Goal: Information Seeking & Learning: Learn about a topic

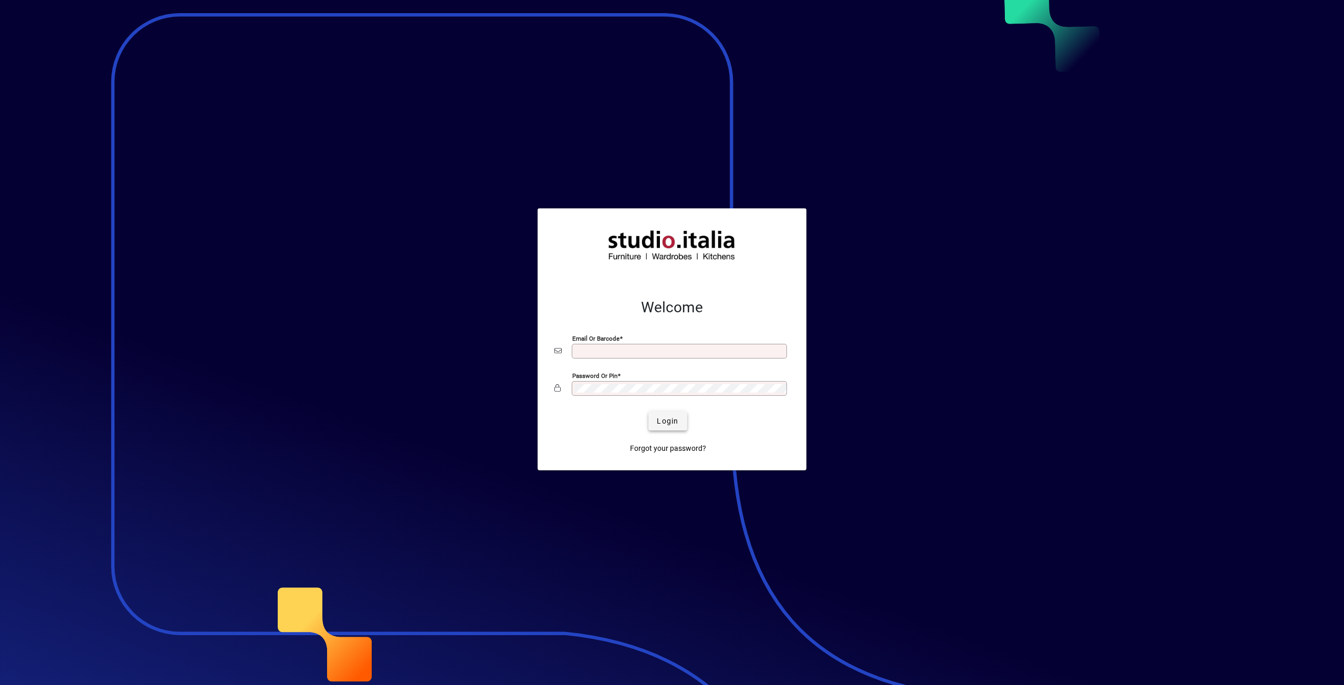
type input "**********"
click at [659, 423] on span "Login" at bounding box center [668, 421] width 22 height 11
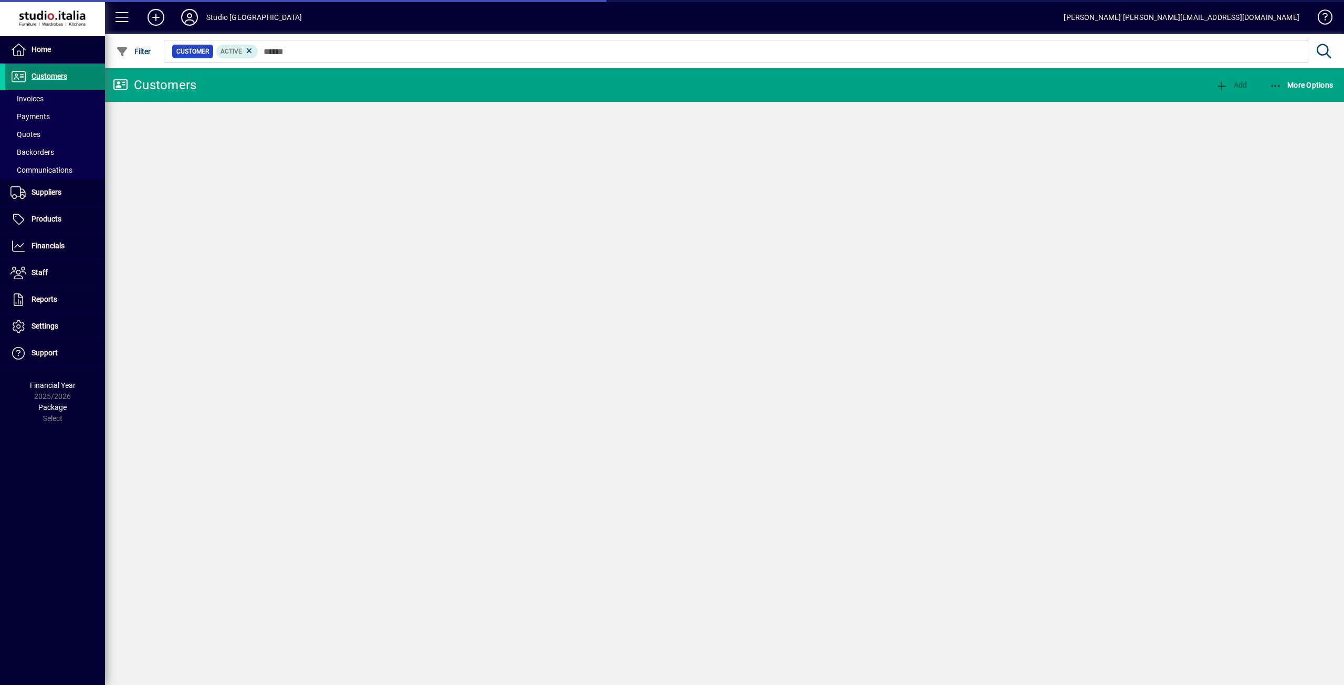
click at [58, 72] on span "Customers" at bounding box center [50, 76] width 36 height 8
click at [40, 96] on span "Invoices" at bounding box center [27, 99] width 33 height 8
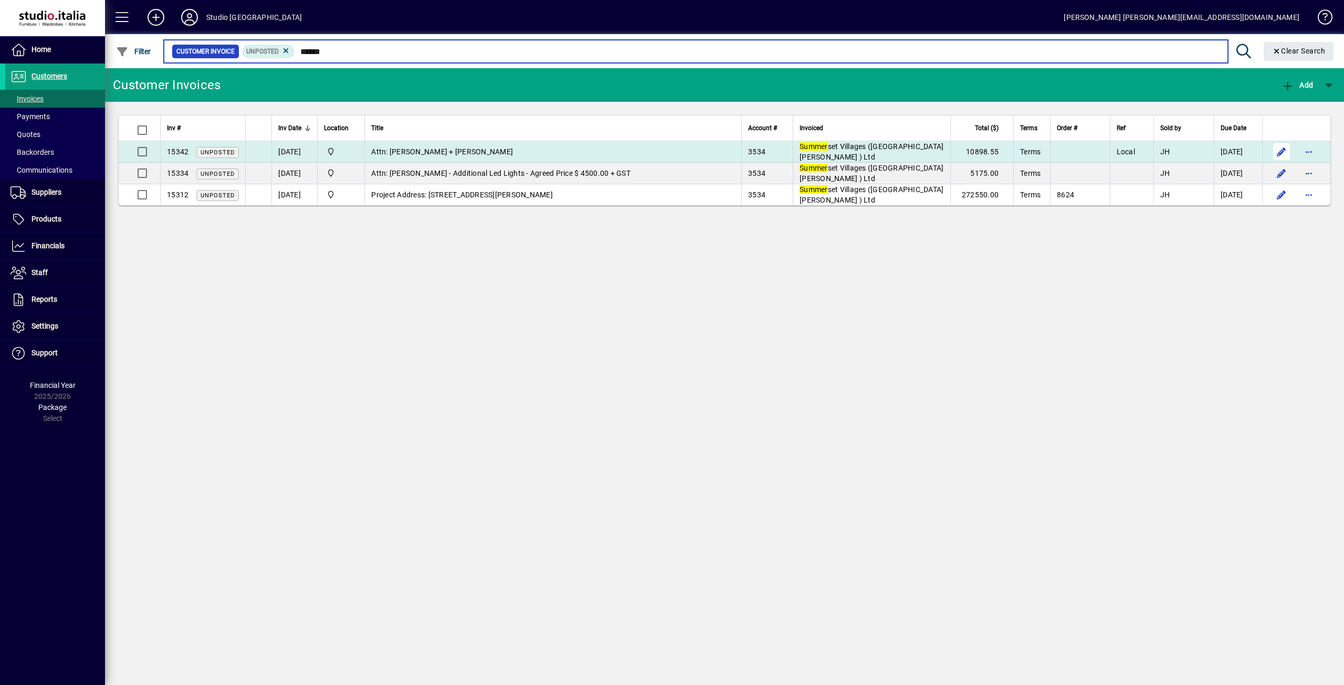
type input "******"
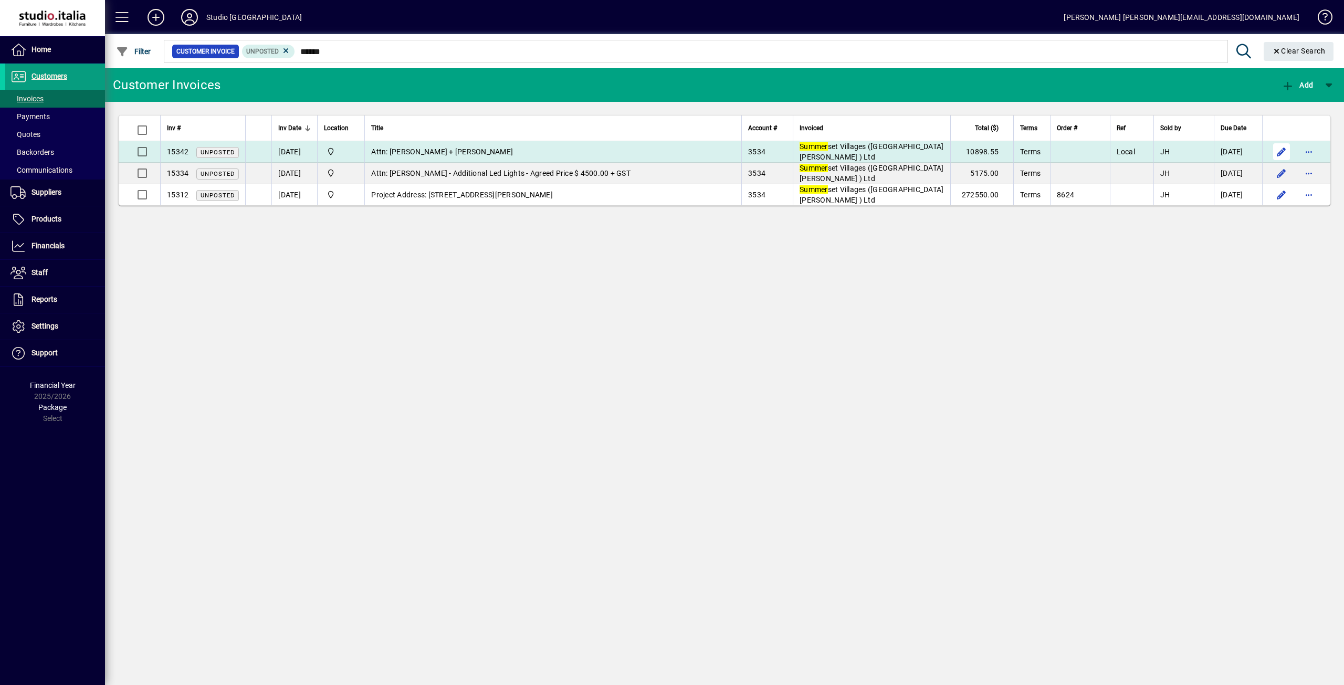
click at [1286, 151] on span "button" at bounding box center [1281, 151] width 25 height 25
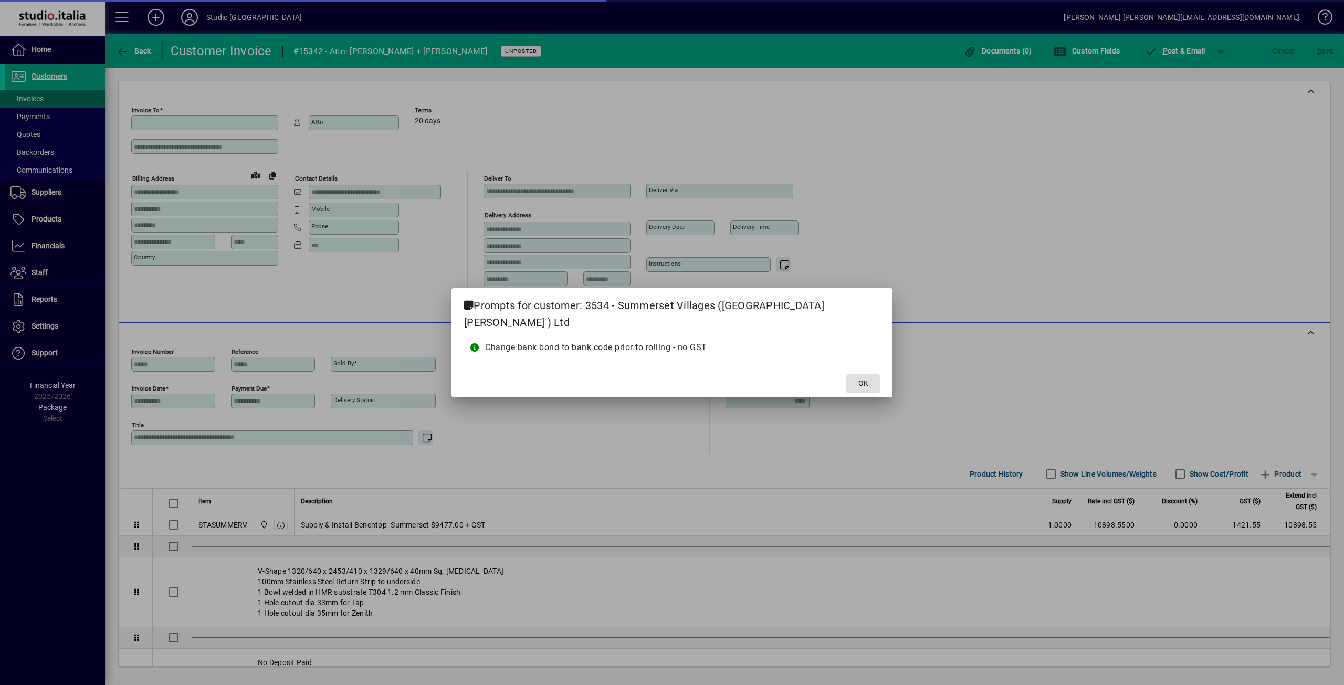
type input "**********"
click at [847, 381] on span at bounding box center [864, 383] width 34 height 25
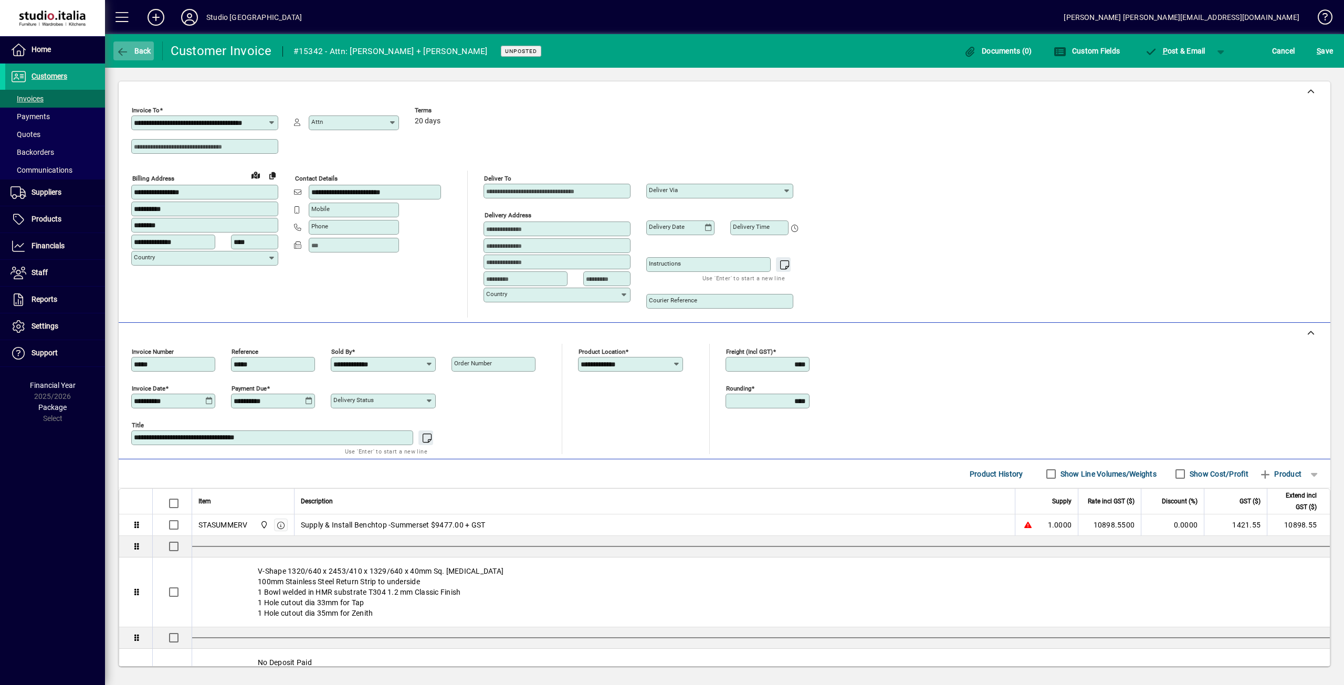
click at [121, 48] on icon "button" at bounding box center [122, 52] width 13 height 11
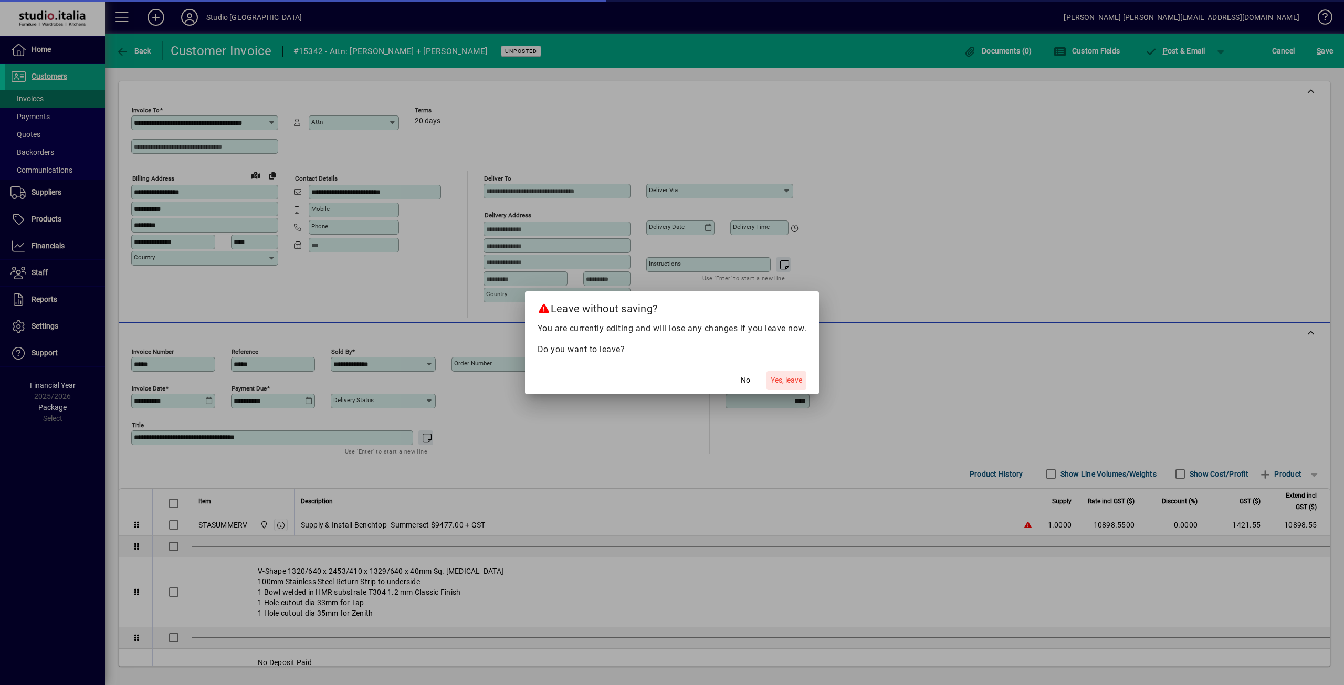
click at [787, 380] on span "Yes, leave" at bounding box center [787, 380] width 32 height 11
type input "******"
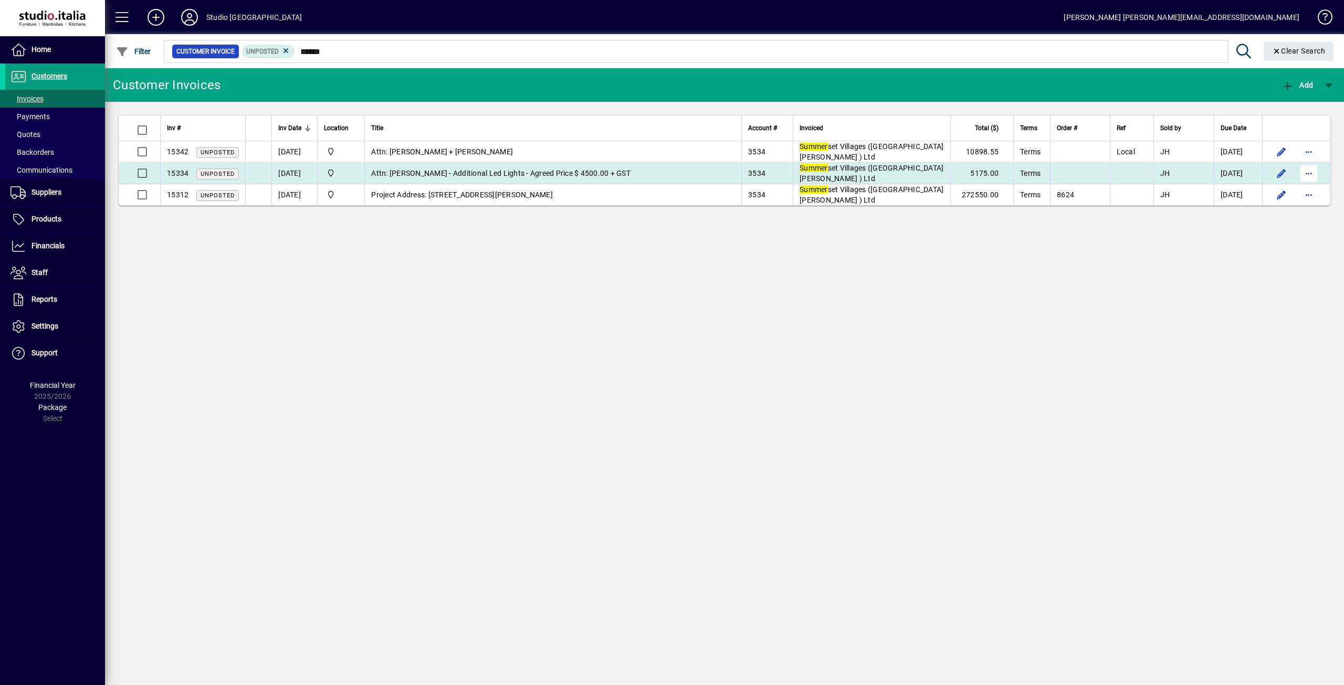
click at [1305, 176] on span "button" at bounding box center [1309, 173] width 25 height 25
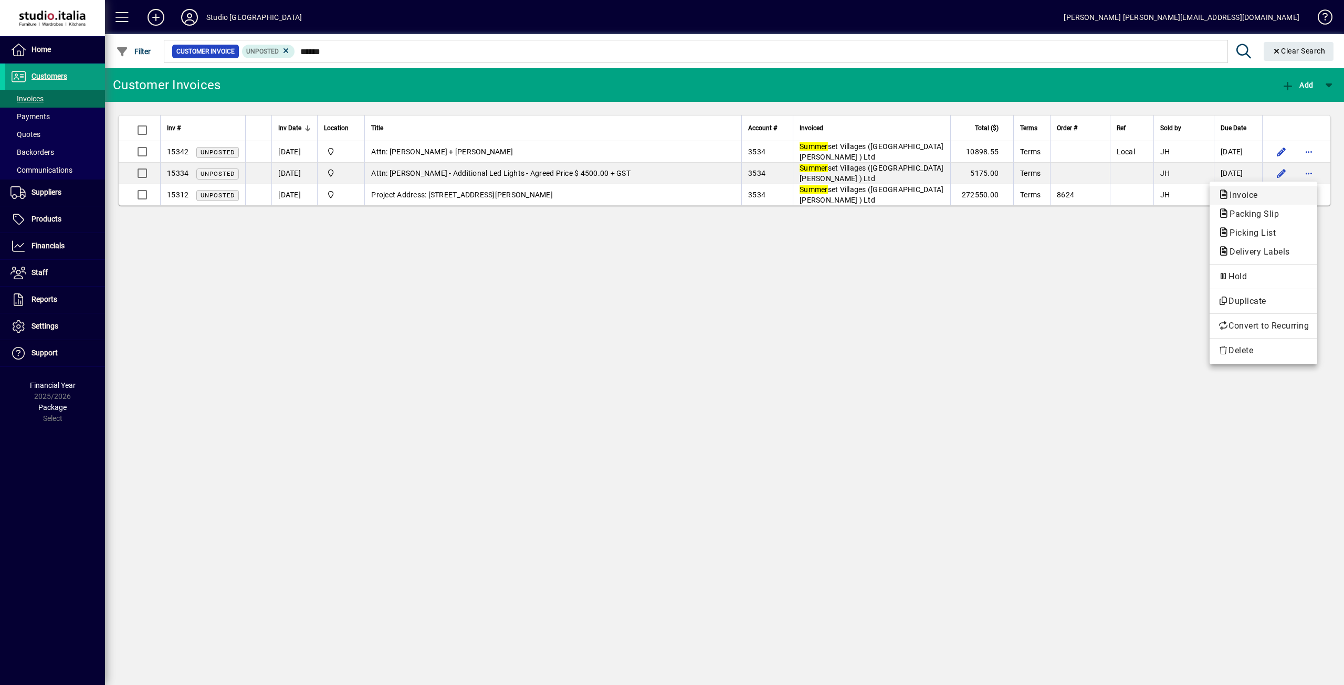
click at [1256, 197] on span "Invoice" at bounding box center [1240, 195] width 45 height 10
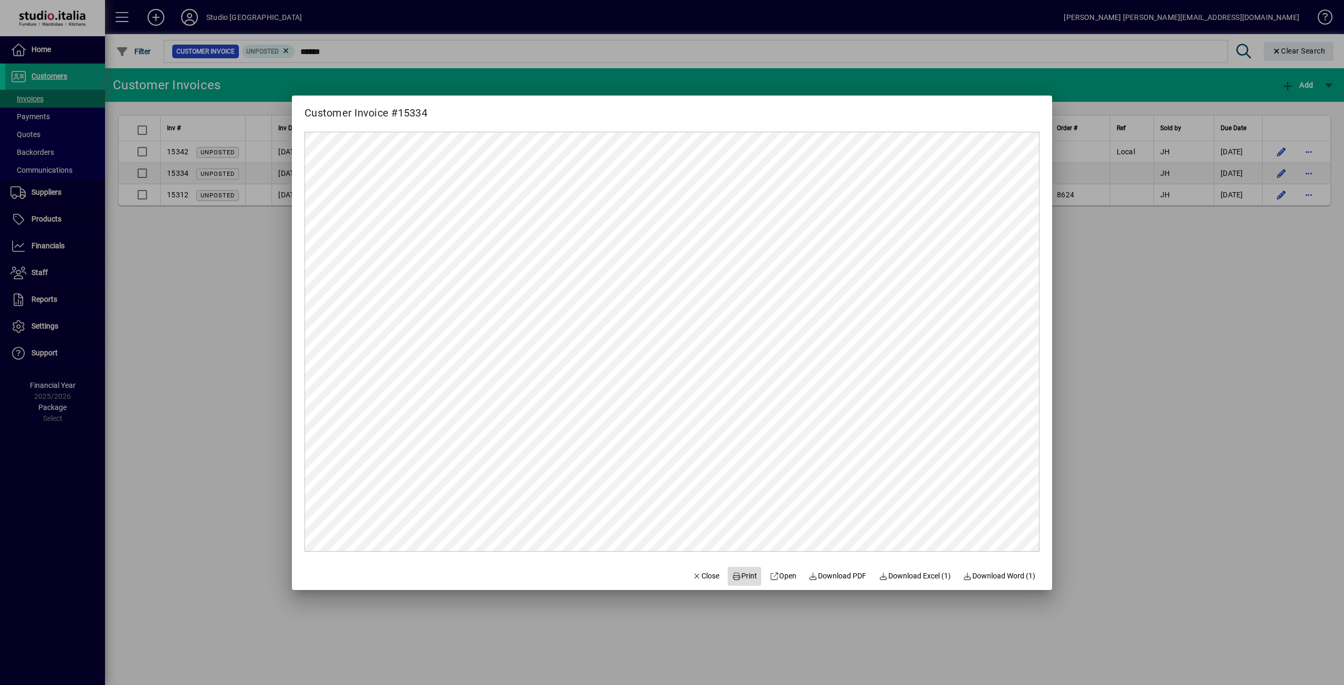
click at [737, 577] on span "Print" at bounding box center [744, 576] width 25 height 11
click at [710, 578] on span "Close" at bounding box center [706, 576] width 27 height 11
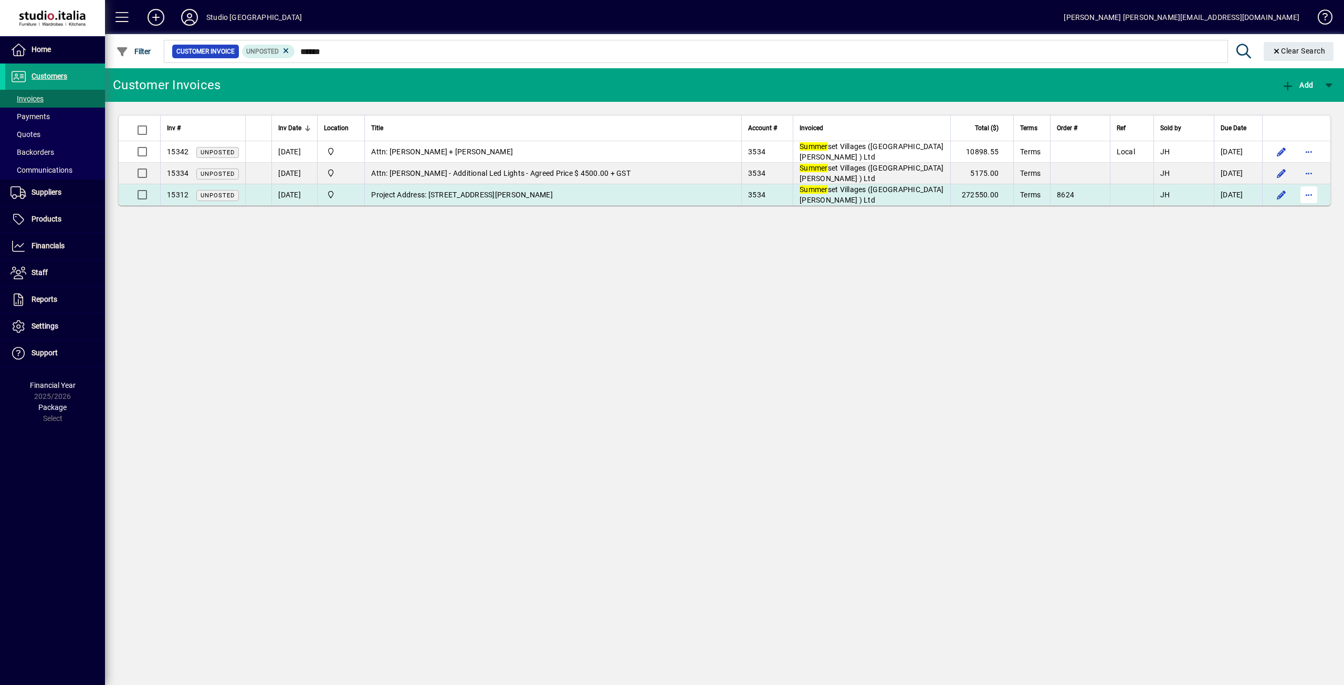
click at [1306, 194] on span "button" at bounding box center [1309, 194] width 25 height 25
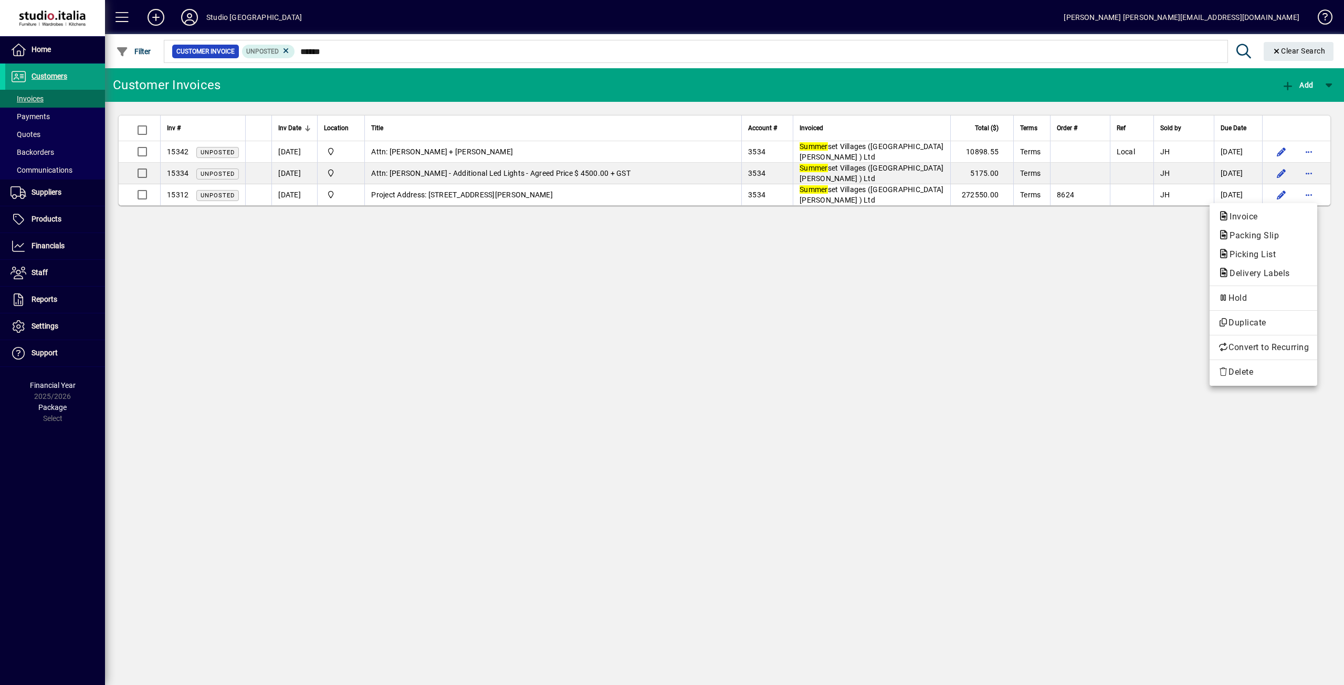
drag, startPoint x: 1042, startPoint y: 361, endPoint x: 1051, endPoint y: 353, distance: 11.6
click at [1044, 360] on div at bounding box center [672, 342] width 1344 height 685
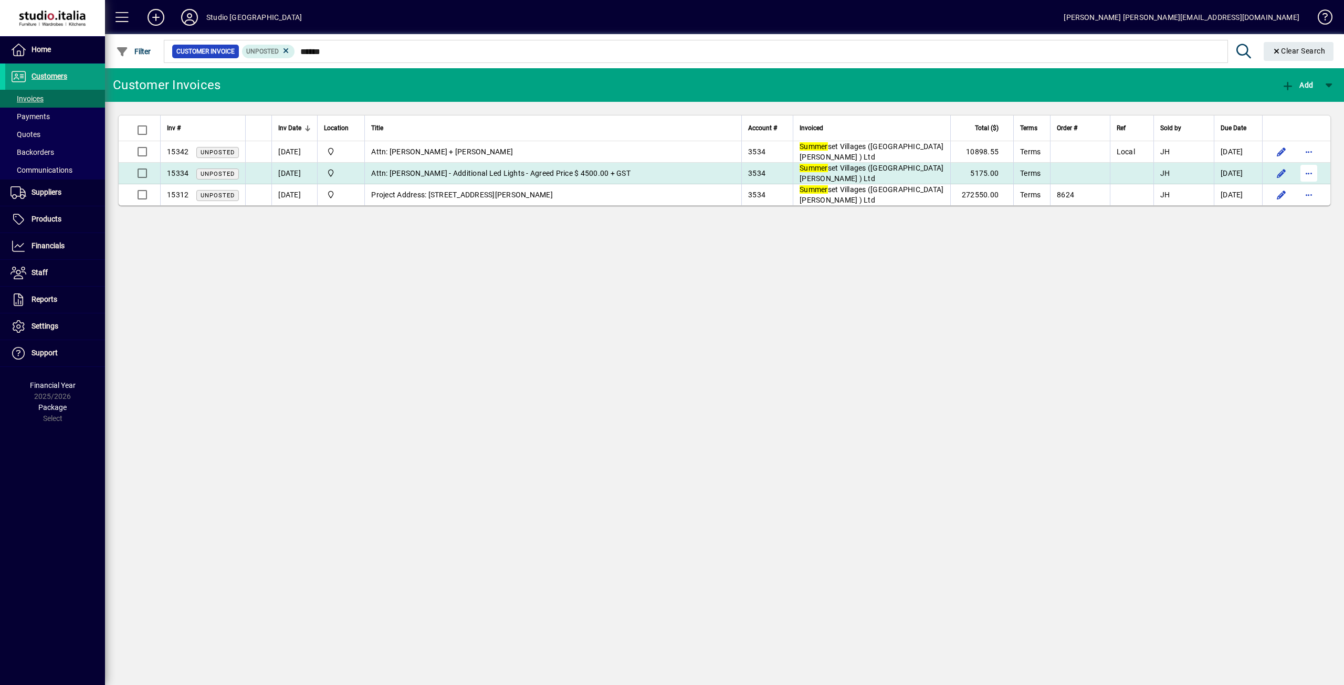
click at [1309, 172] on span "button" at bounding box center [1309, 173] width 25 height 25
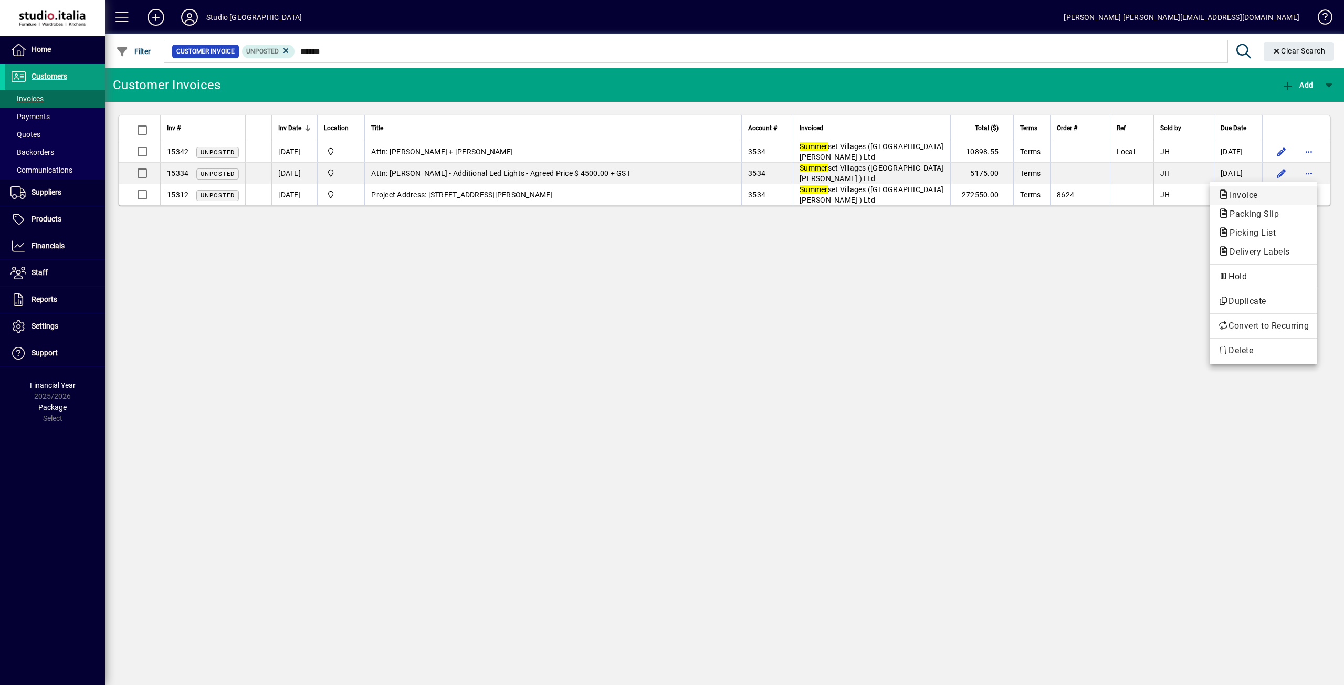
click at [1253, 199] on span "Invoice" at bounding box center [1240, 195] width 45 height 10
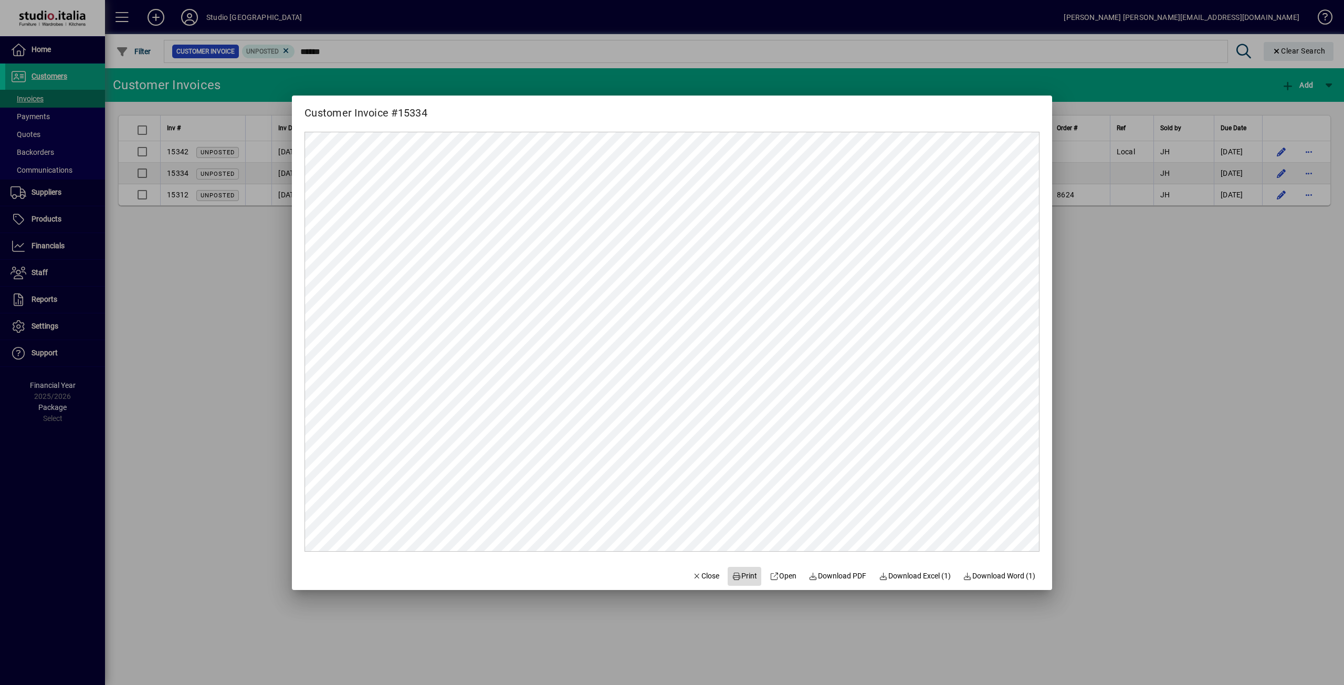
click at [737, 575] on span "Print" at bounding box center [744, 576] width 25 height 11
click at [703, 576] on span "Close" at bounding box center [706, 576] width 27 height 11
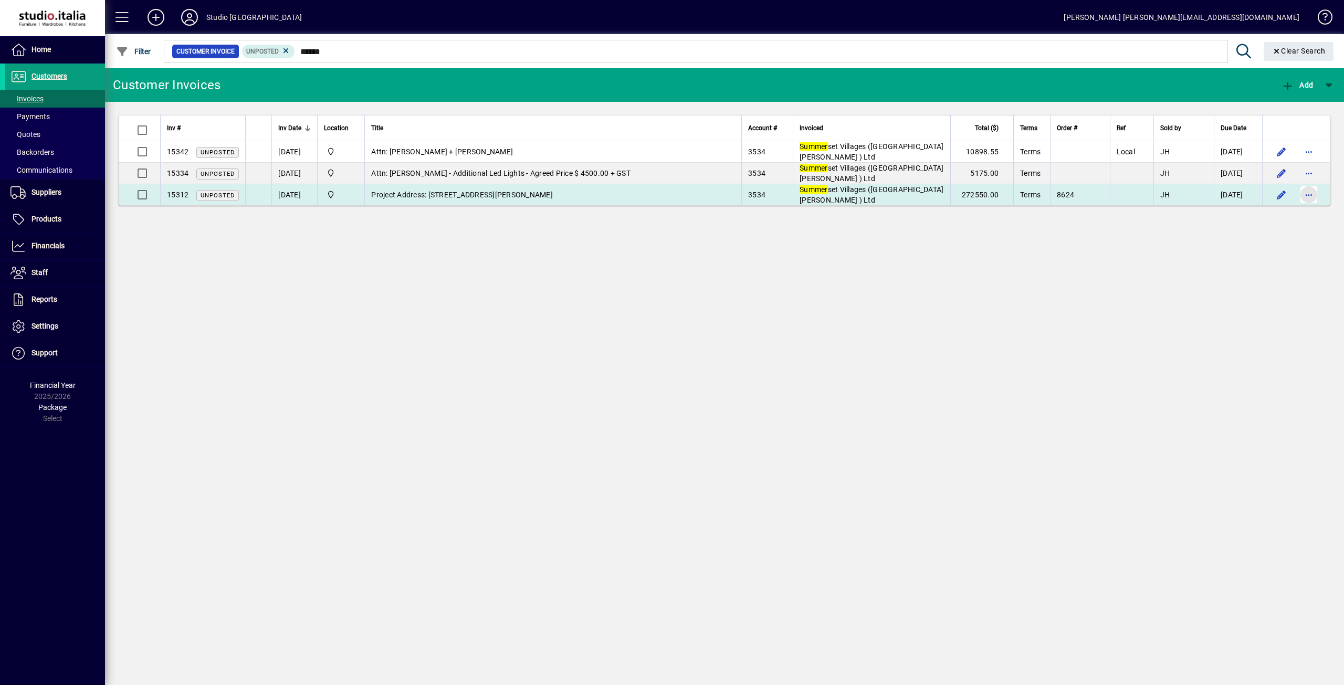
click at [1306, 194] on span "button" at bounding box center [1309, 194] width 25 height 25
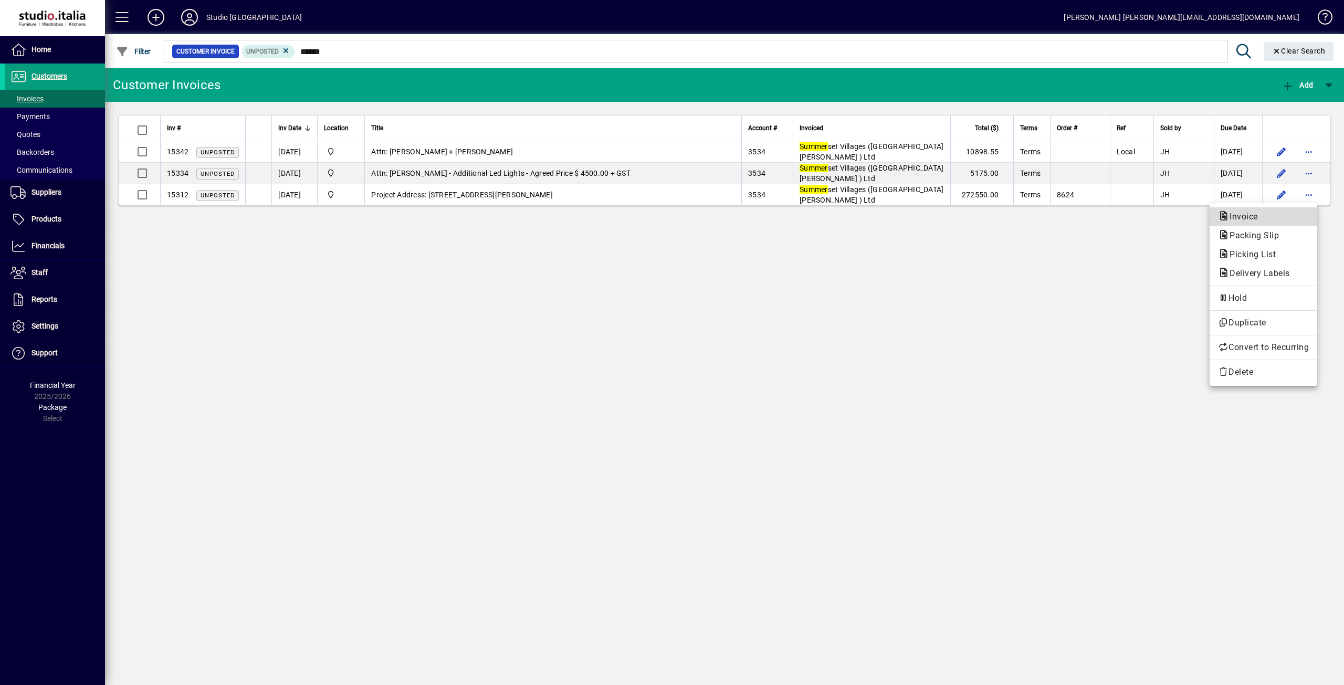
click at [1257, 215] on span "Invoice" at bounding box center [1240, 217] width 45 height 10
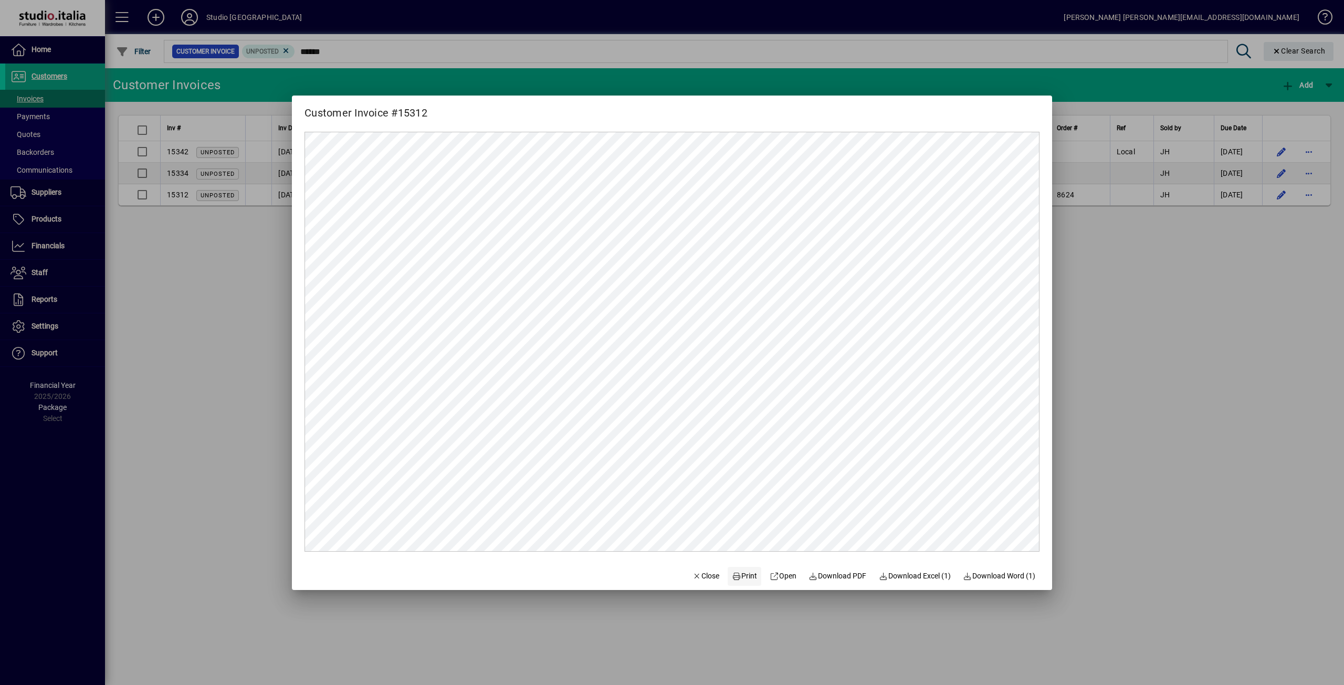
click at [745, 572] on span "Print" at bounding box center [744, 576] width 25 height 11
click at [701, 576] on span "Close" at bounding box center [706, 576] width 27 height 11
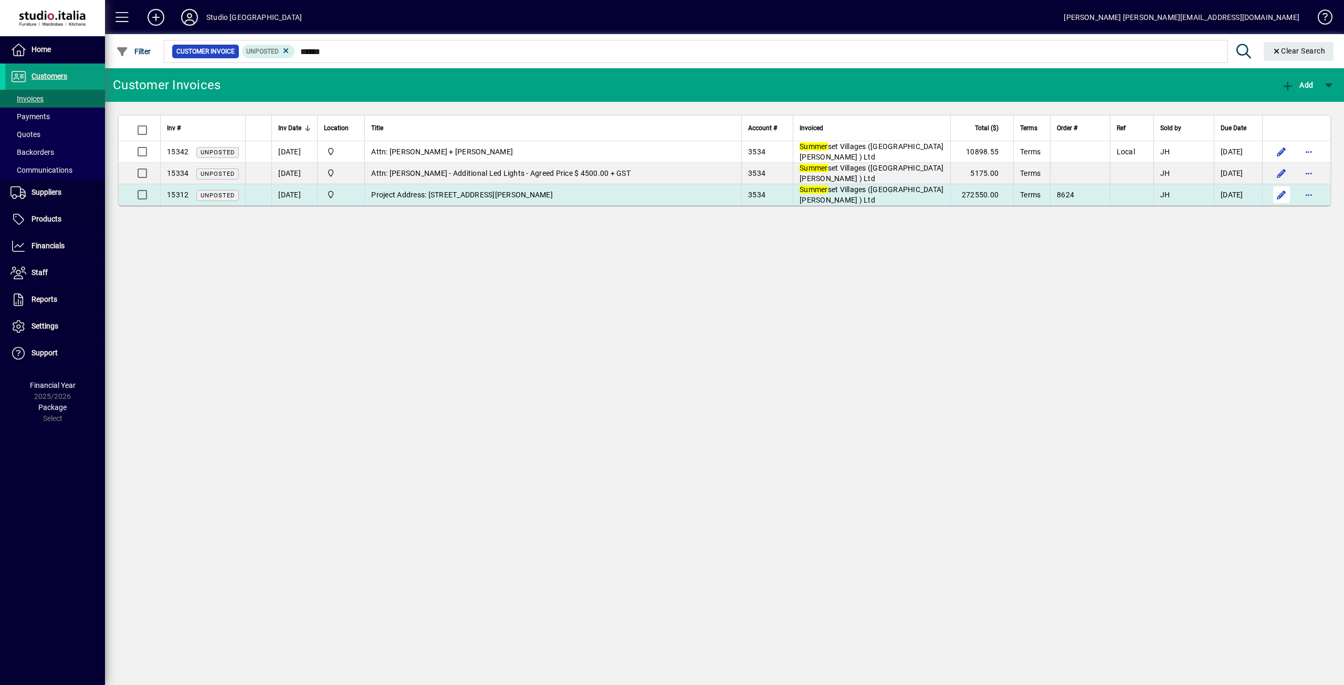
click at [1284, 194] on span "button" at bounding box center [1281, 194] width 25 height 25
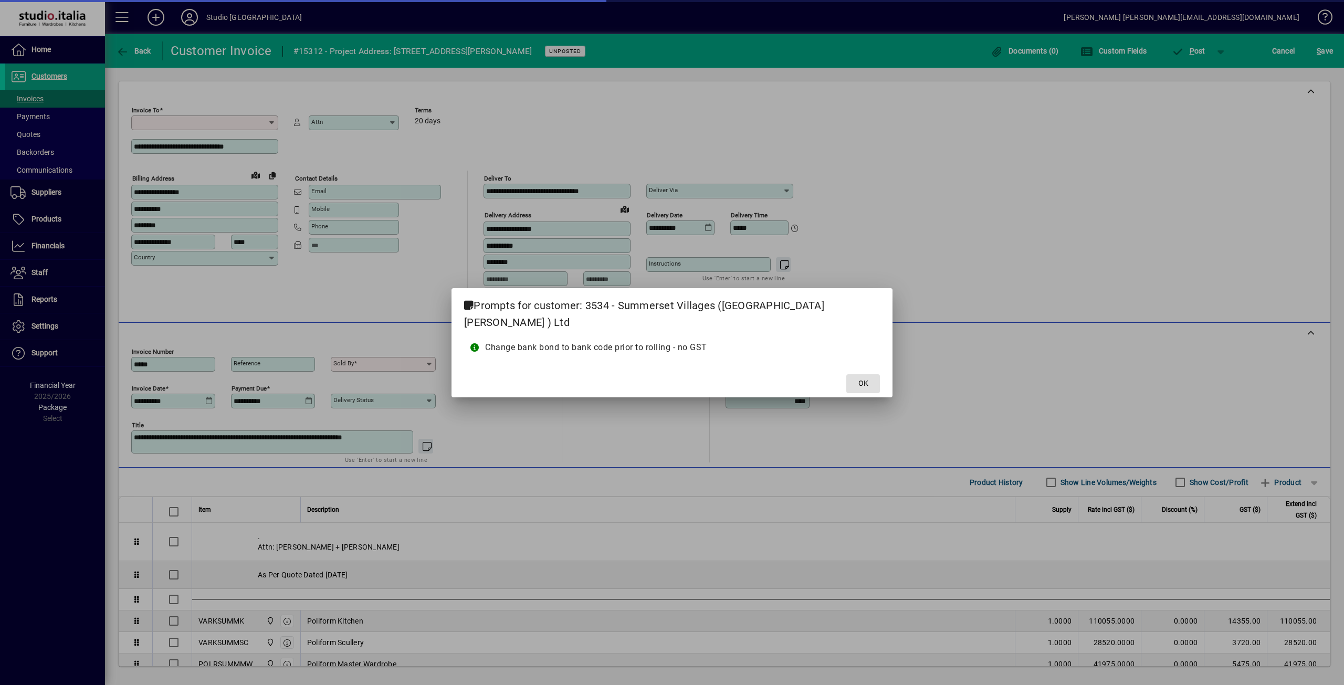
type input "**********"
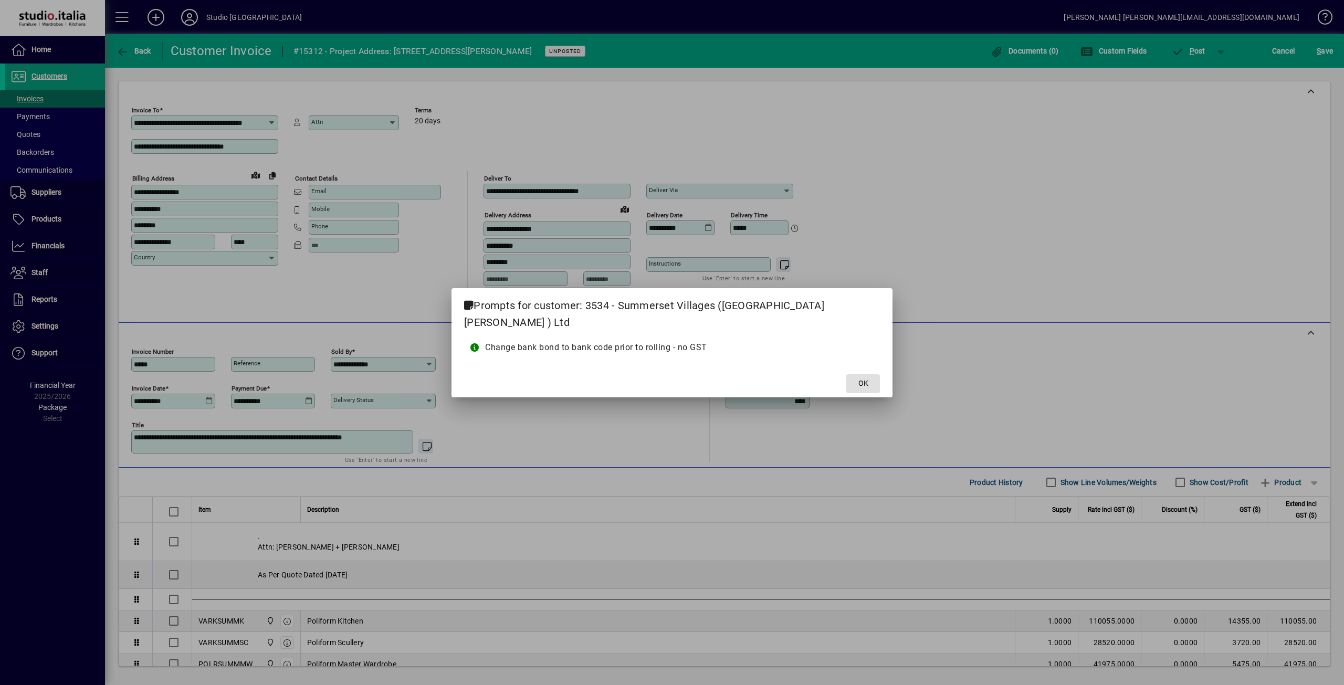
click at [847, 378] on span at bounding box center [864, 383] width 34 height 25
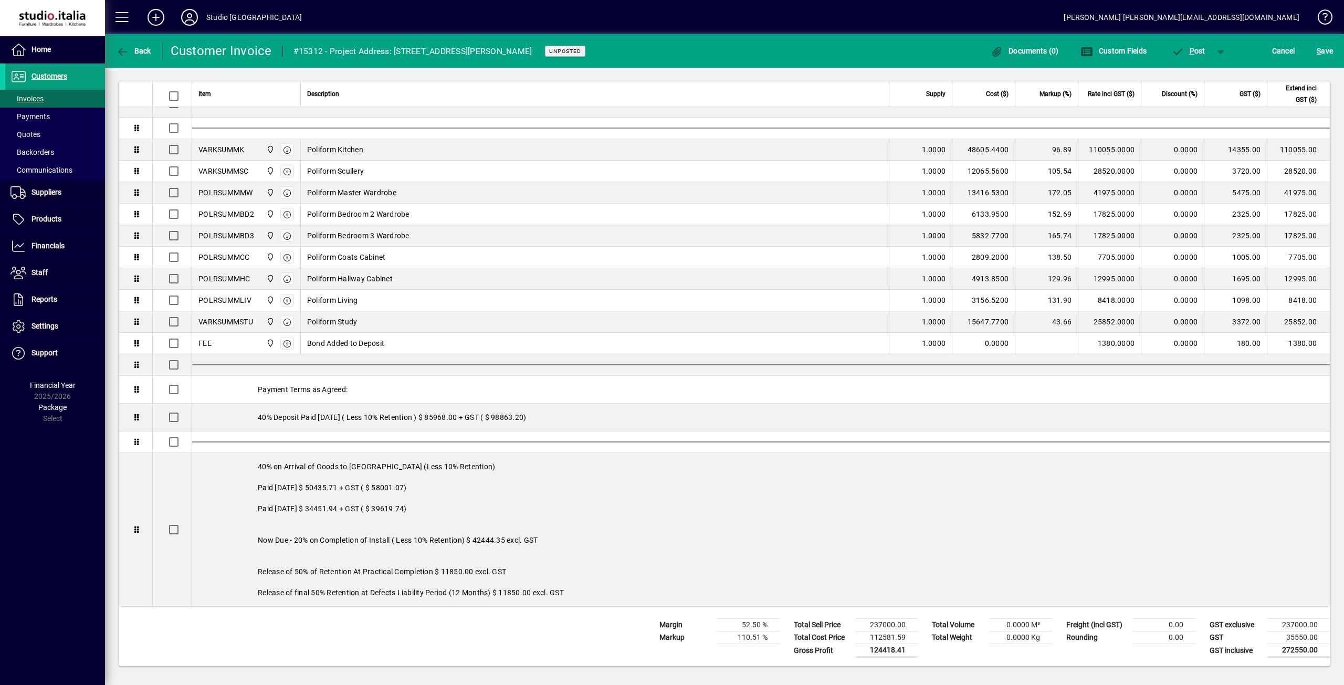
scroll to position [482, 0]
click at [119, 50] on icon "button" at bounding box center [122, 52] width 13 height 11
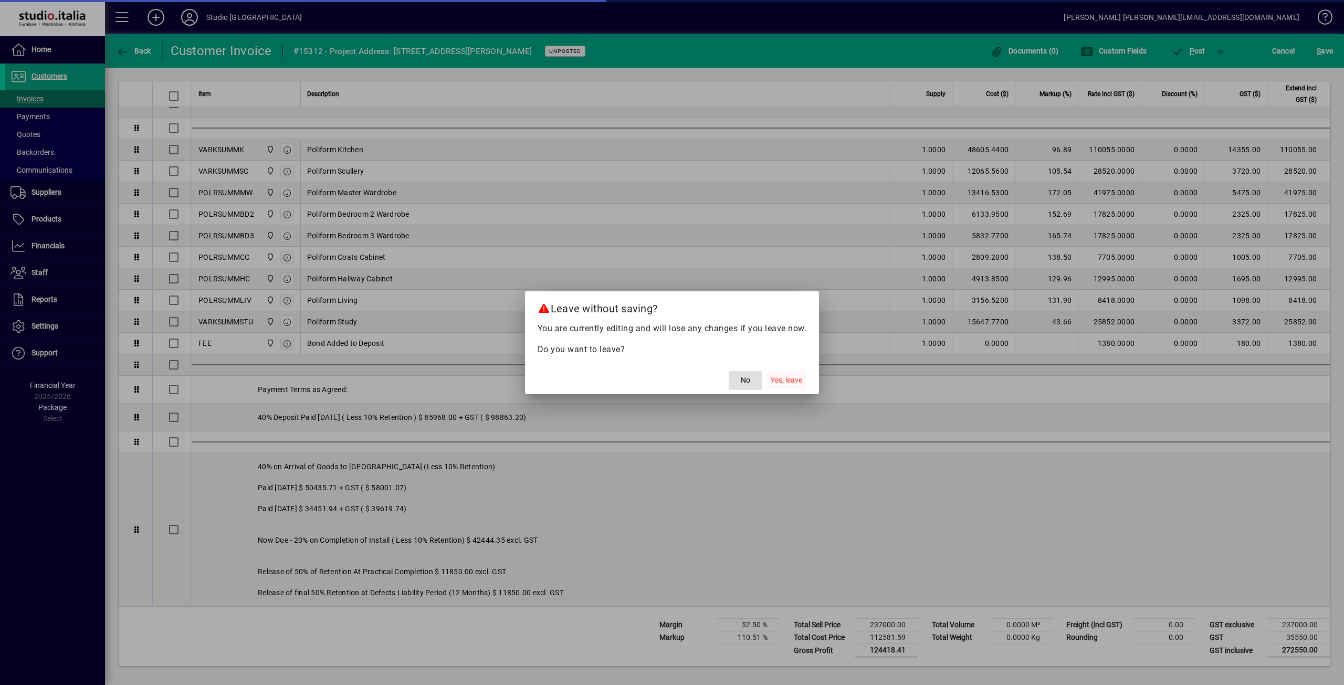
click at [778, 380] on span "Yes, leave" at bounding box center [787, 380] width 32 height 11
type input "******"
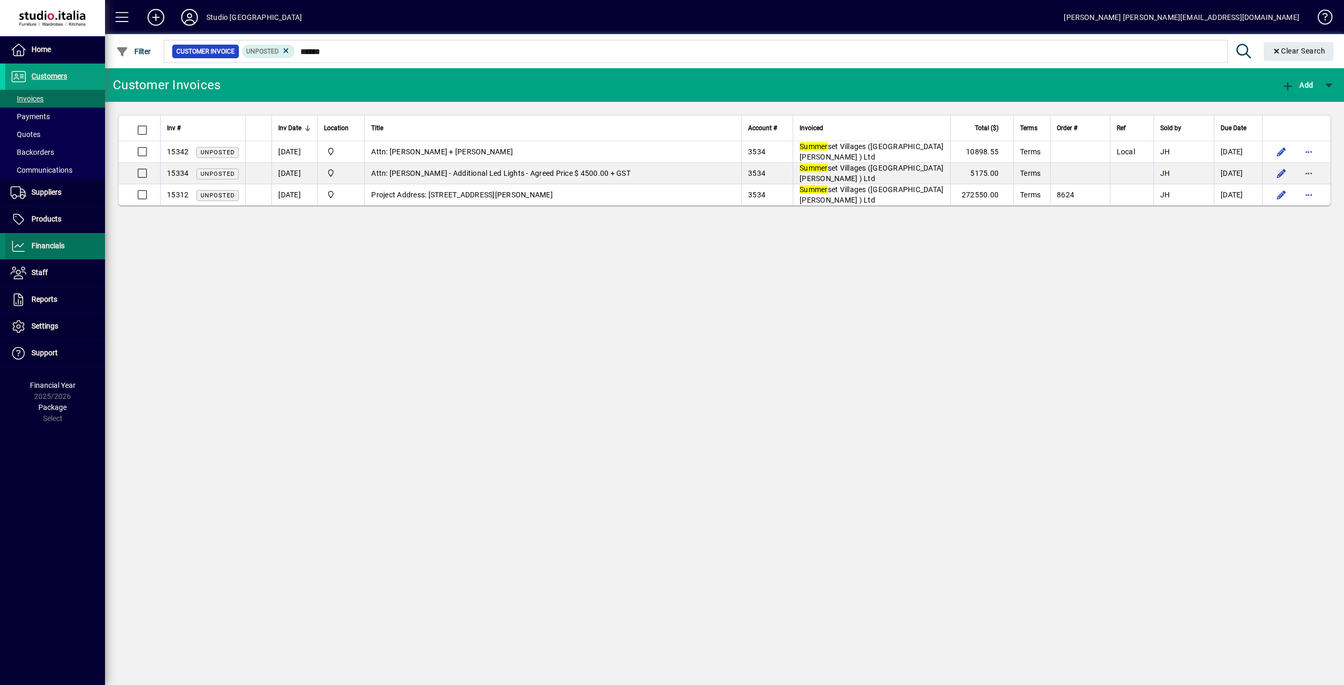
click at [40, 246] on span "Financials" at bounding box center [48, 246] width 33 height 8
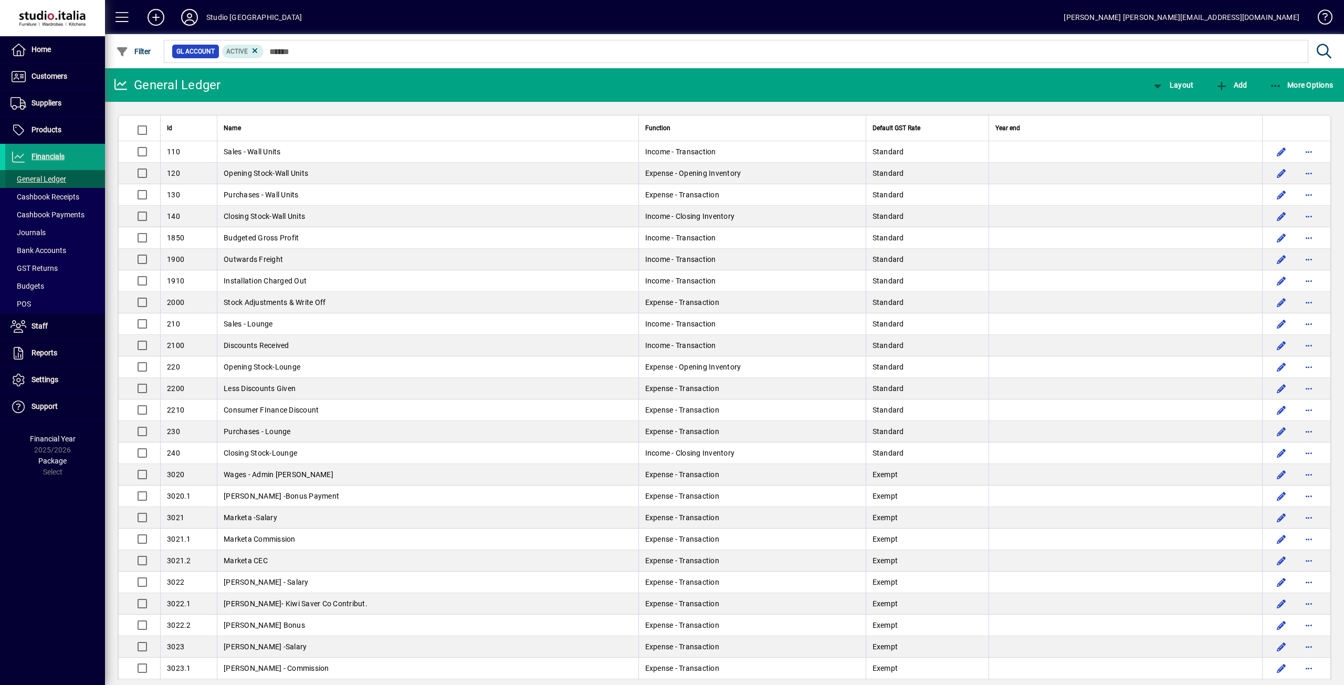
click at [48, 179] on span "General Ledger" at bounding box center [39, 179] width 56 height 8
click at [1315, 83] on span "More Options" at bounding box center [1302, 85] width 64 height 8
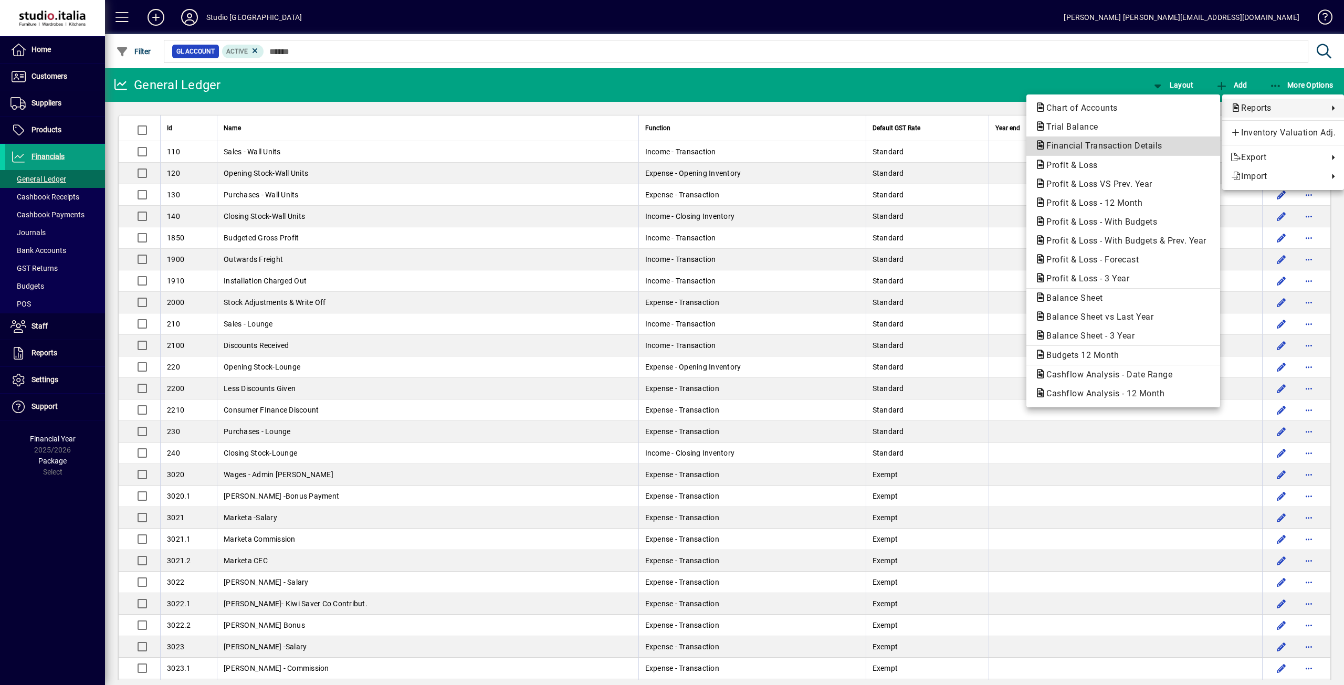
click at [1058, 147] on span "Financial Transaction Details" at bounding box center [1101, 146] width 133 height 10
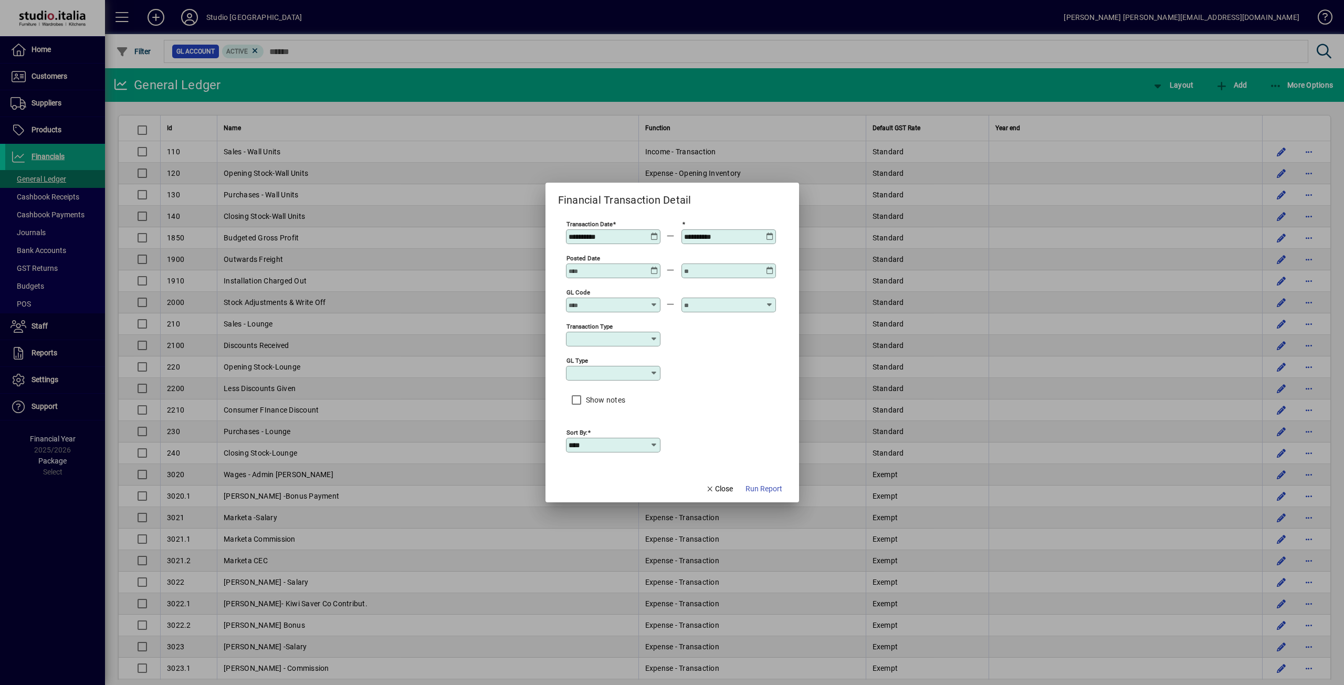
click at [658, 236] on div "**********" at bounding box center [614, 237] width 91 height 8
click at [656, 233] on icon at bounding box center [655, 233] width 8 height 0
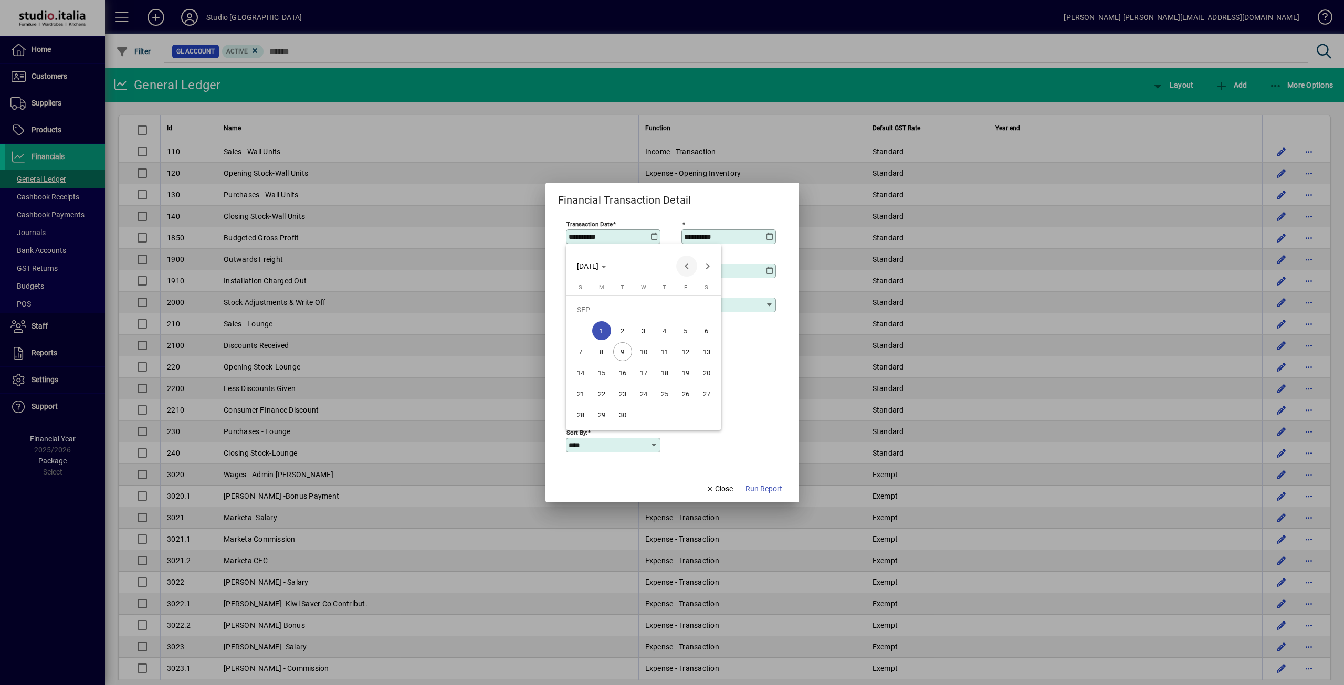
click at [686, 268] on span "Previous month" at bounding box center [686, 266] width 21 height 21
click at [577, 330] on span "1" at bounding box center [580, 330] width 19 height 19
type input "**********"
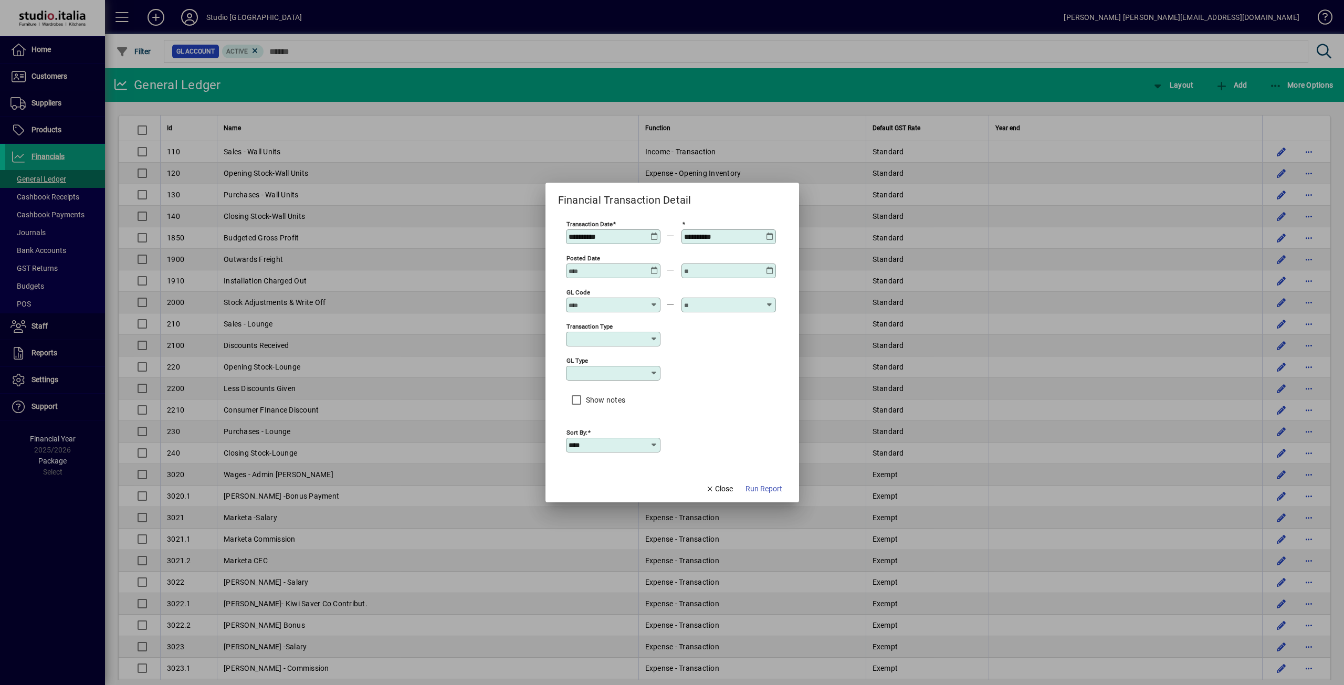
click at [615, 305] on input "GL code" at bounding box center [607, 305] width 77 height 8
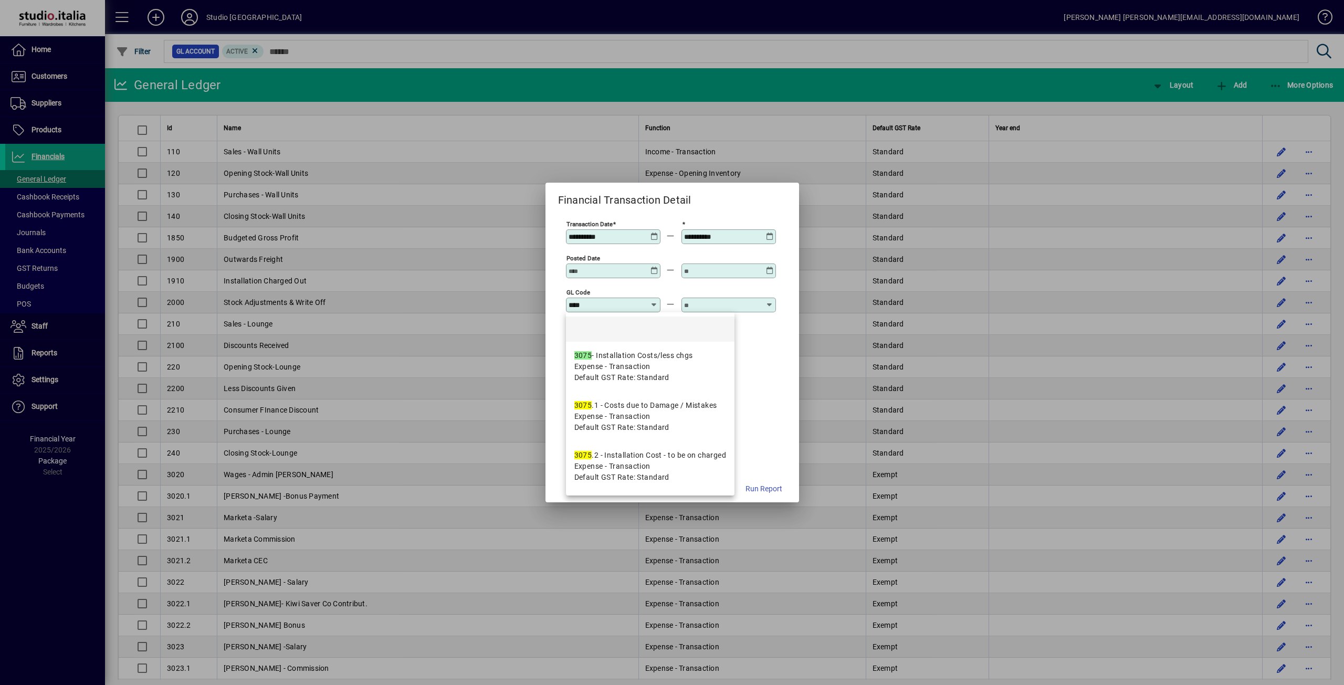
type input "****"
click at [695, 309] on input "text" at bounding box center [722, 305] width 77 height 8
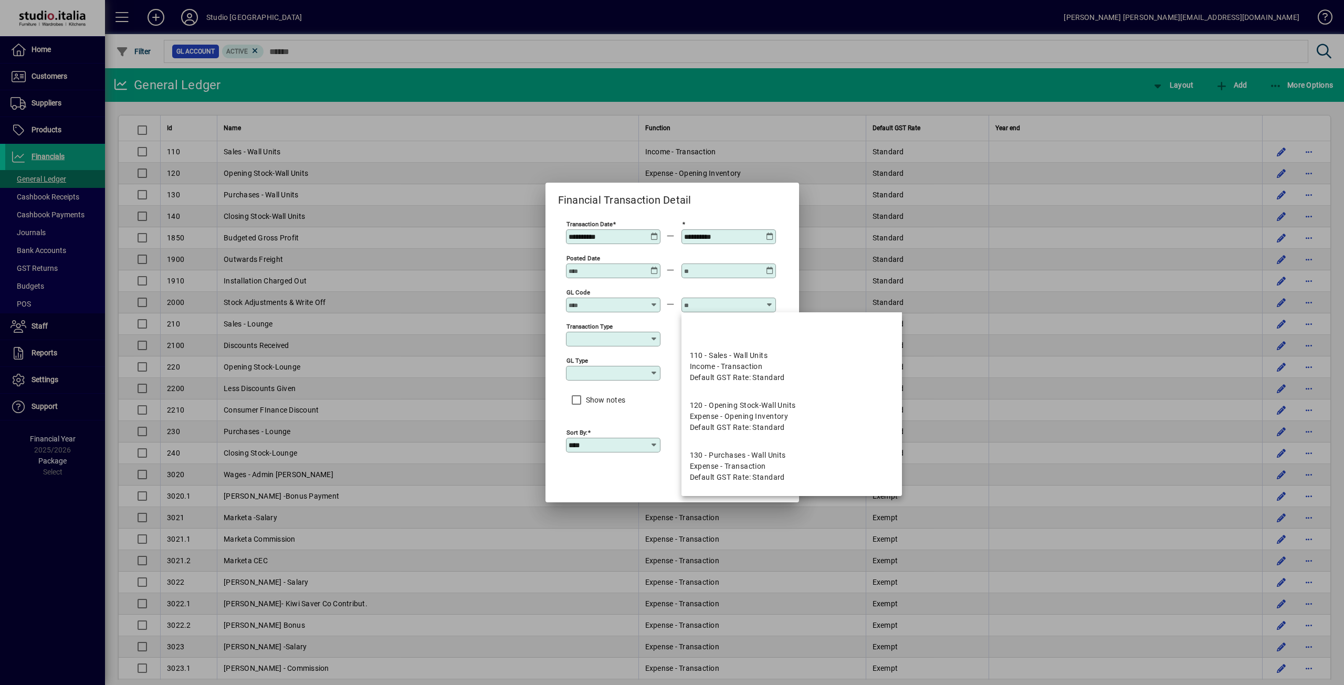
type input "*"
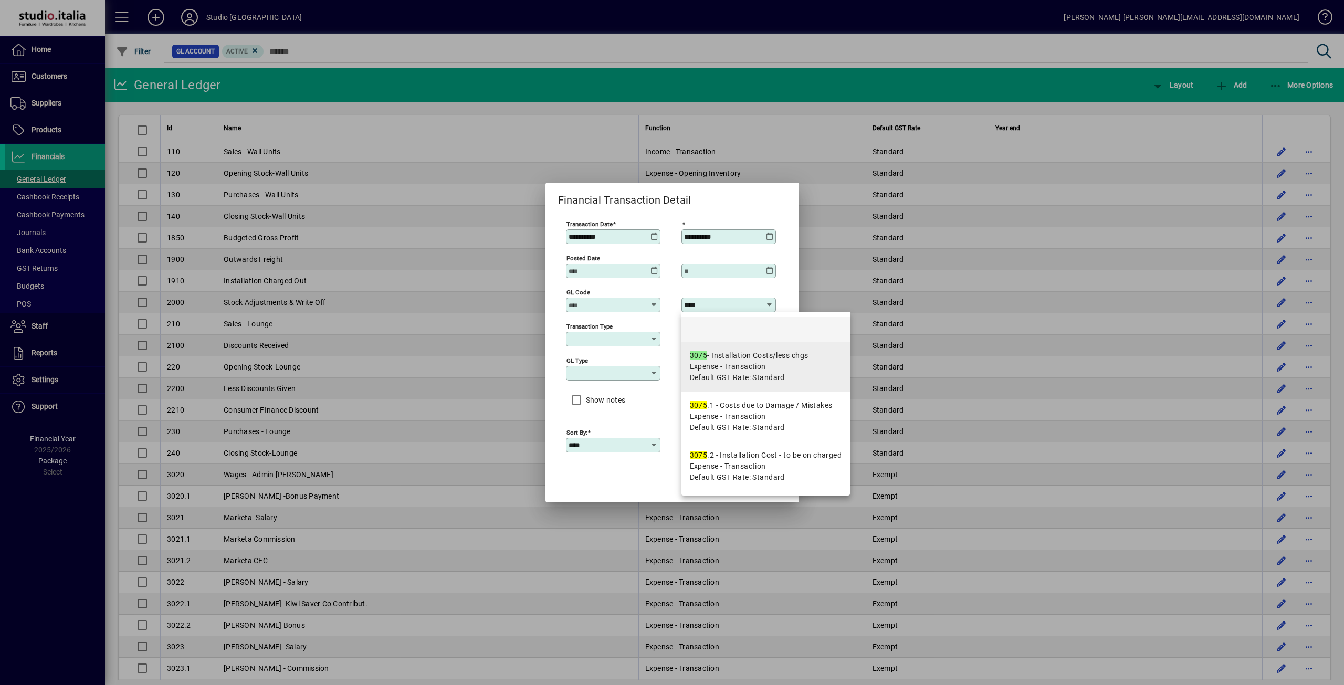
click at [736, 350] on mat-option "3075 - Installation Costs/less chgs Expense - Transaction Default GST Rate: Sta…" at bounding box center [766, 367] width 169 height 50
type input "**********"
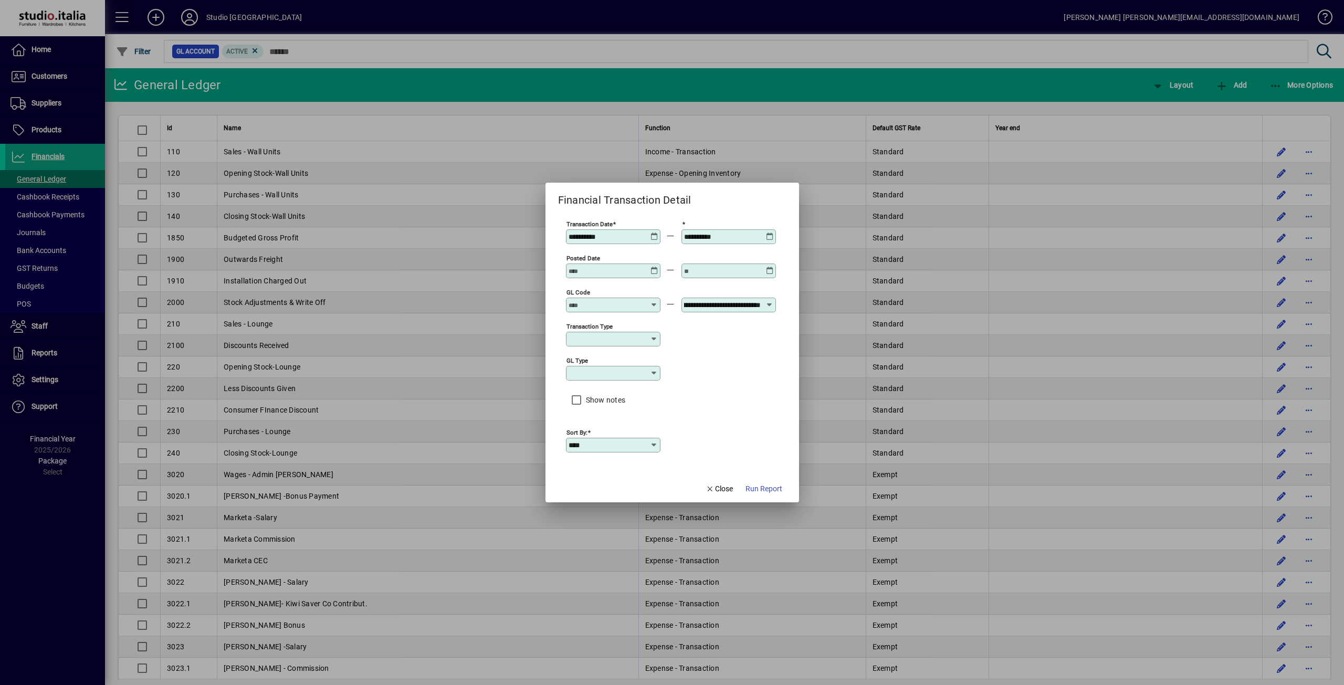
click at [608, 307] on input "GL code" at bounding box center [607, 305] width 77 height 8
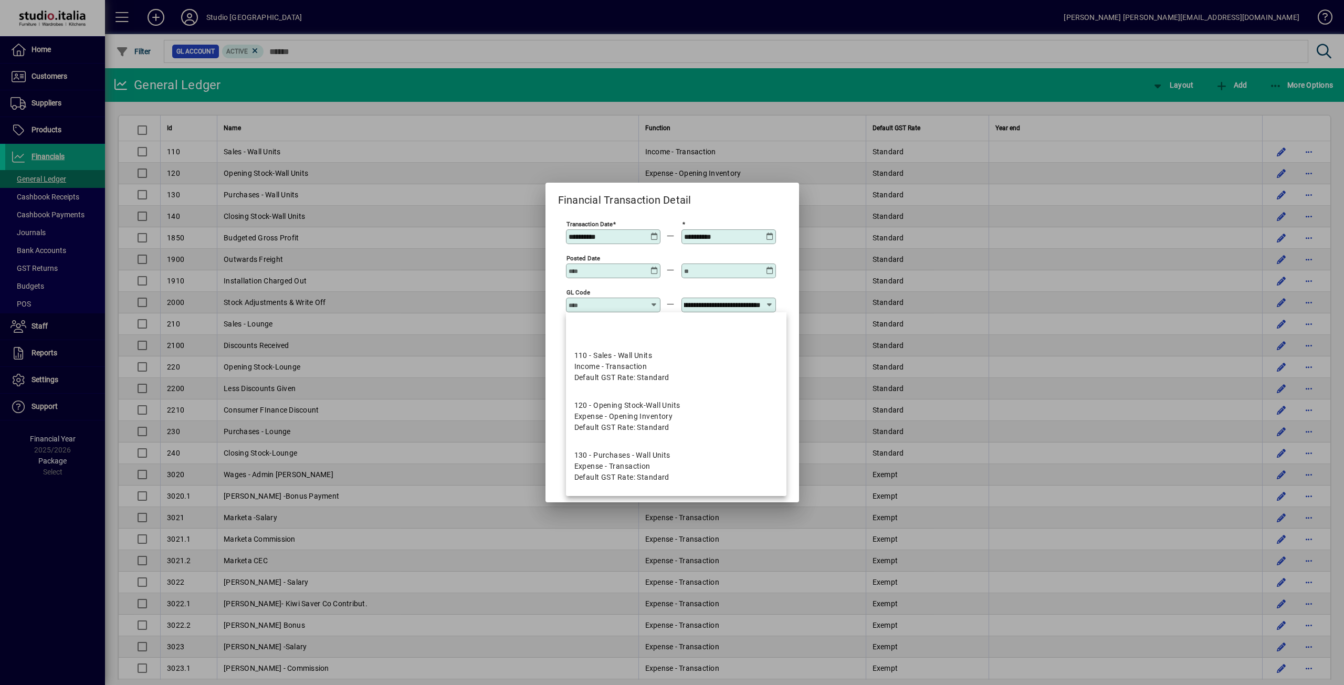
scroll to position [0, 0]
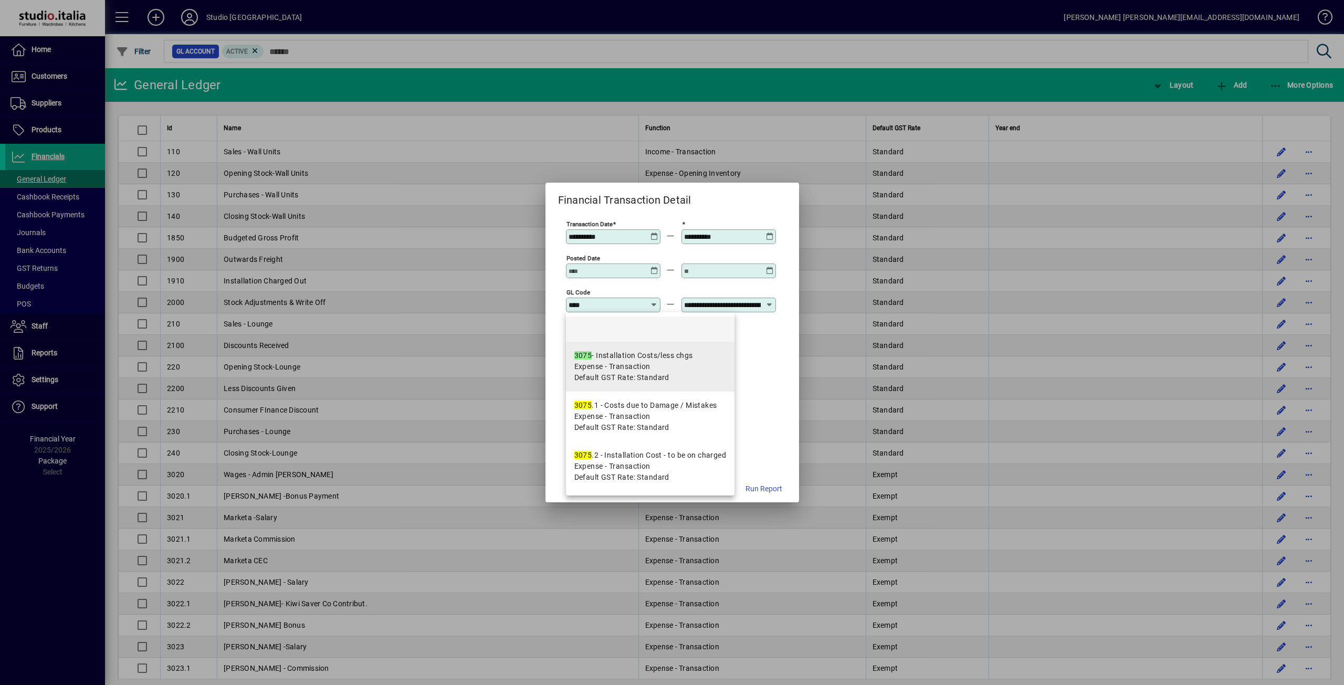
click at [613, 348] on mat-option "3075 - Installation Costs/less chgs Expense - Transaction Default GST Rate: Sta…" at bounding box center [650, 367] width 169 height 50
type input "**********"
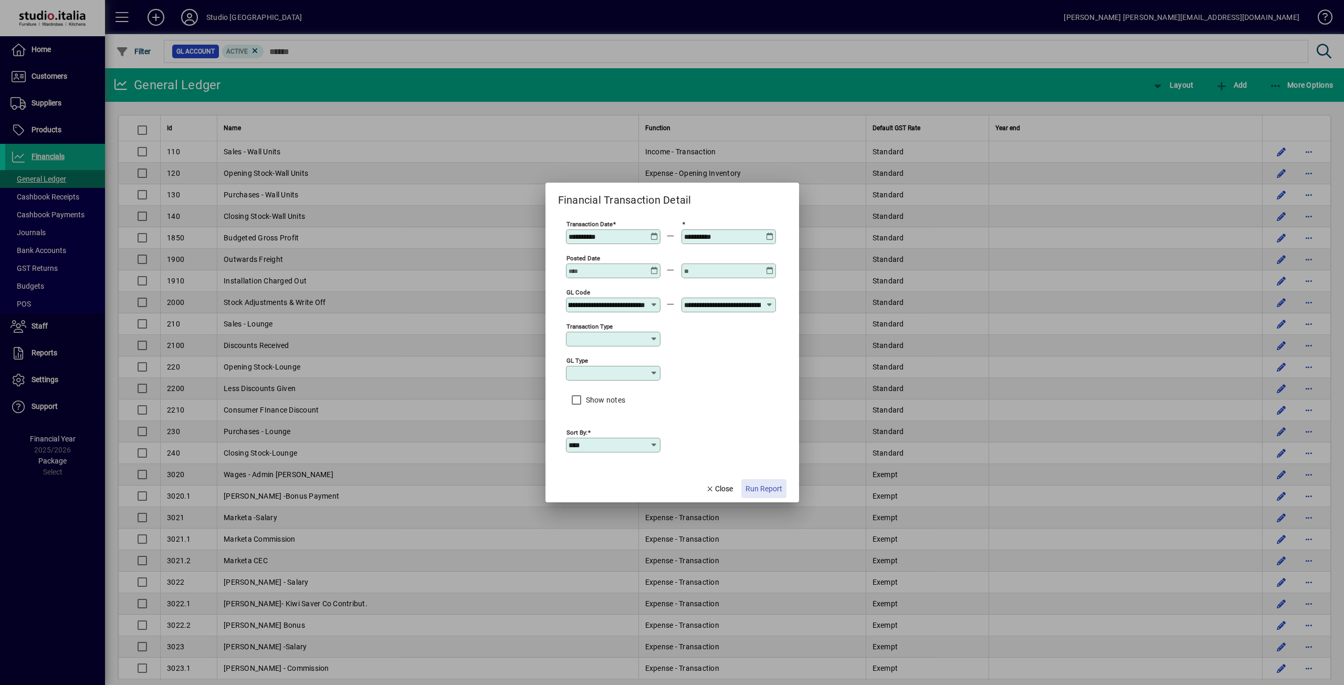
click at [762, 487] on span "Run Report" at bounding box center [764, 489] width 37 height 11
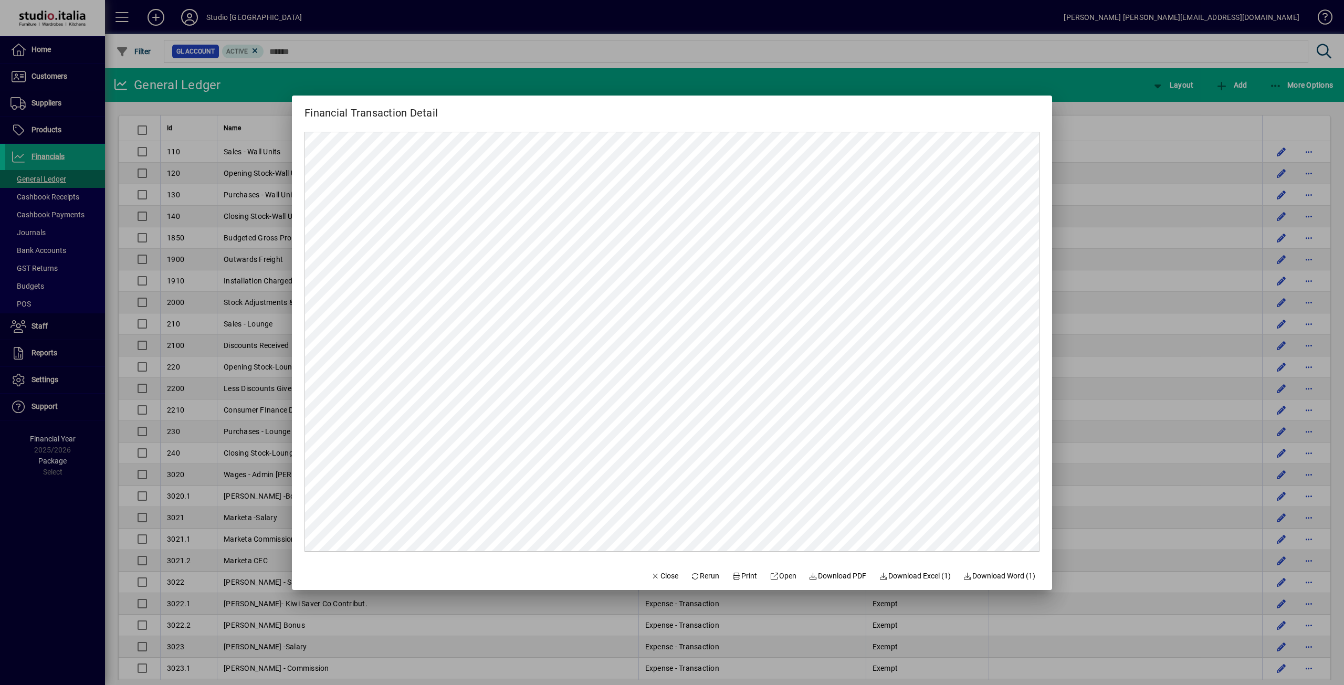
scroll to position [0, 0]
click at [755, 577] on mat-dialog-actions "Close Rerun Print Open Download PDF Download Excel (1) Download Word (1)" at bounding box center [843, 576] width 418 height 28
click at [747, 577] on span "Print" at bounding box center [744, 576] width 25 height 11
click at [655, 572] on span "Close" at bounding box center [664, 576] width 27 height 11
